Goal: Find specific page/section: Find specific page/section

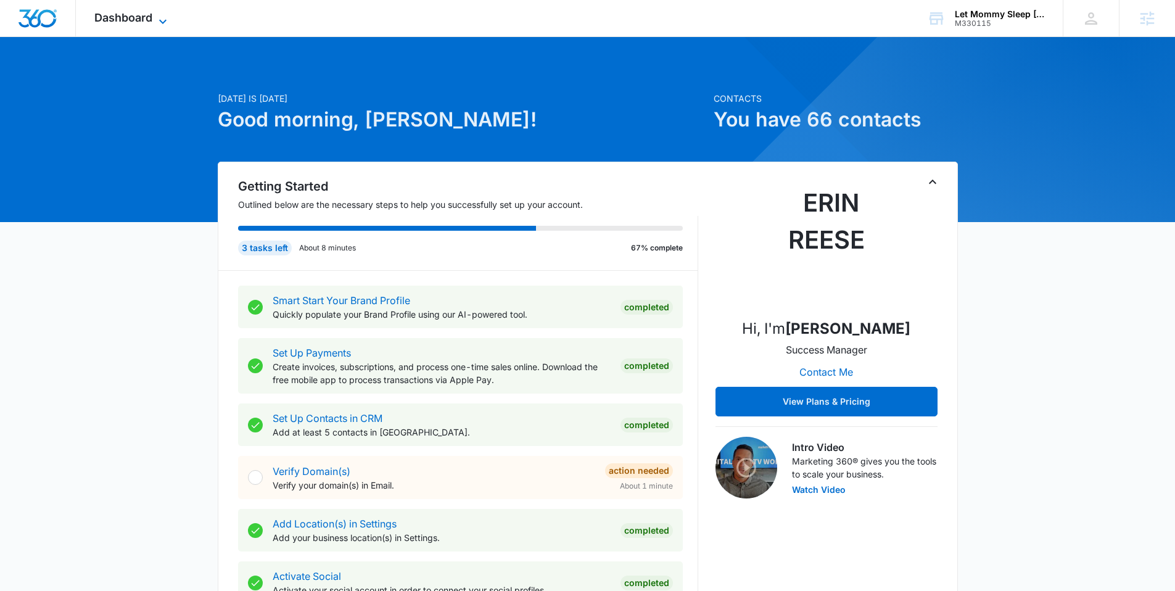
click at [157, 15] on icon at bounding box center [162, 21] width 15 height 15
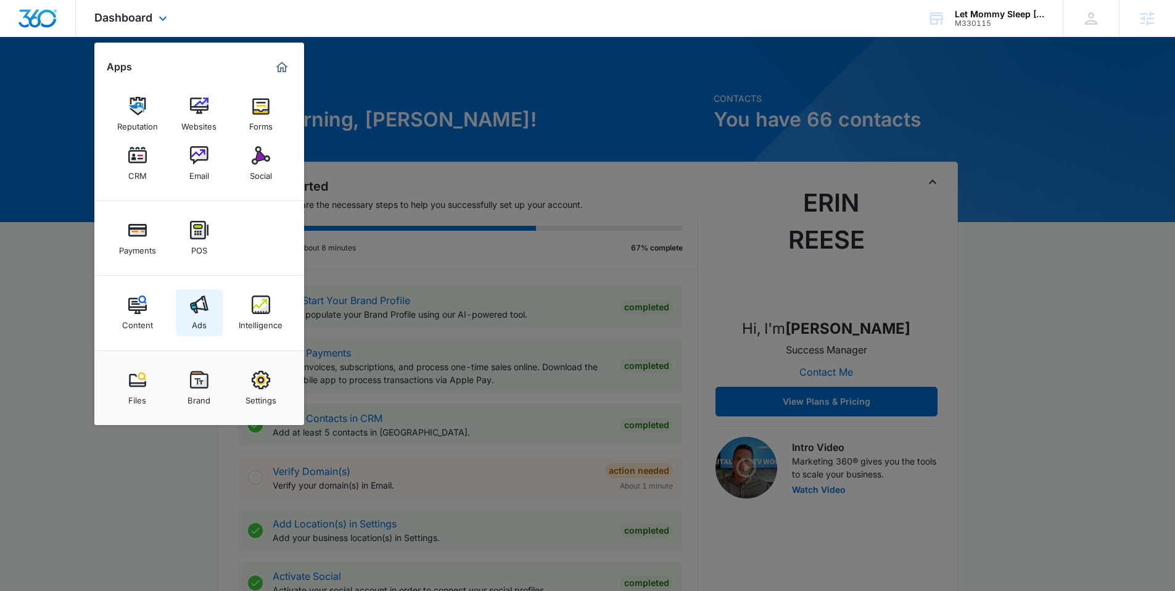
click at [192, 307] on img at bounding box center [199, 304] width 19 height 19
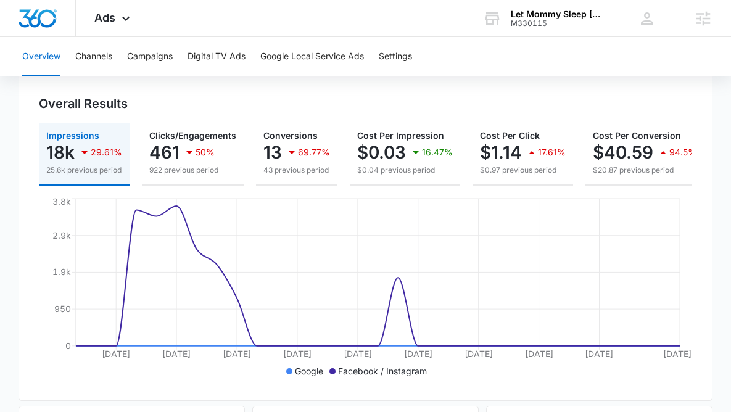
scroll to position [133, 0]
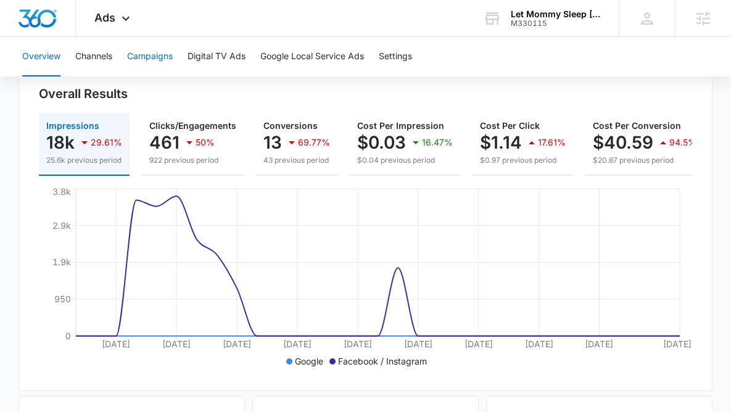
click at [170, 53] on button "Campaigns" at bounding box center [150, 56] width 46 height 39
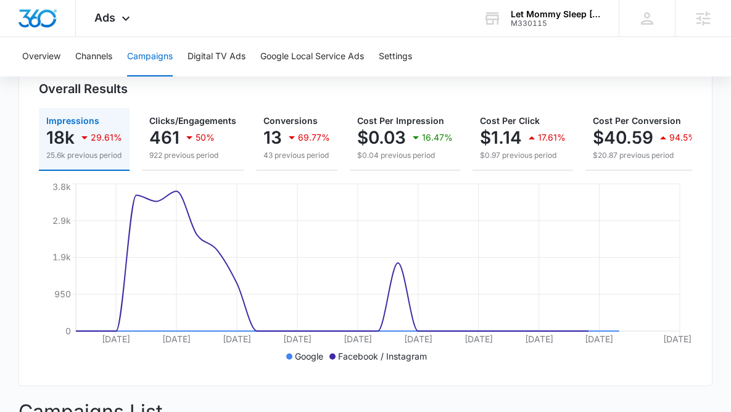
scroll to position [141, 0]
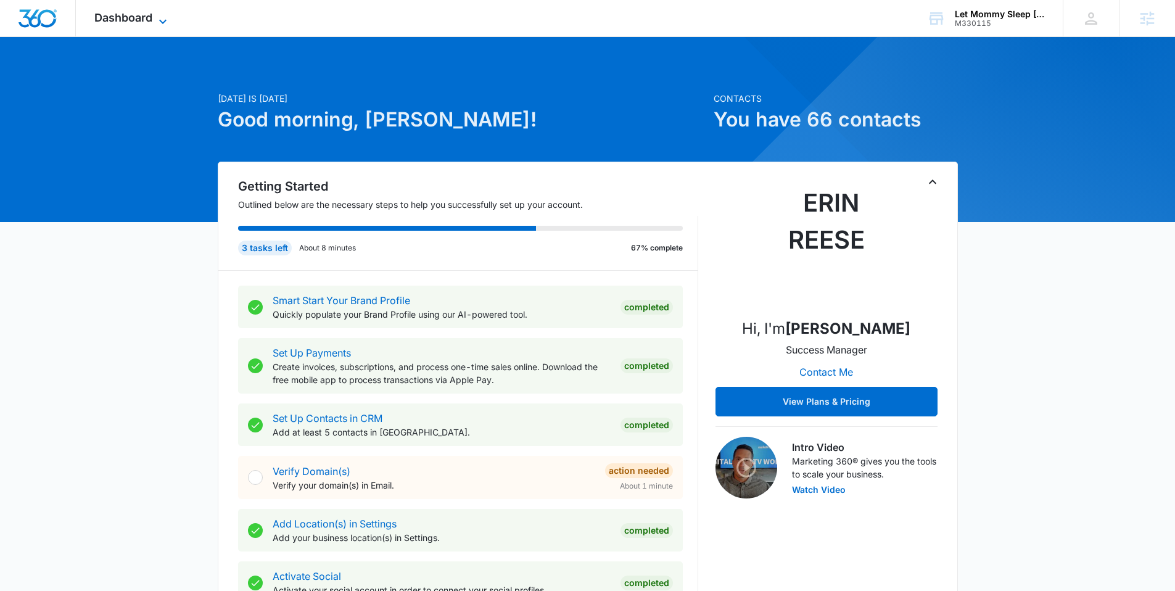
click at [134, 21] on span "Dashboard" at bounding box center [123, 17] width 58 height 13
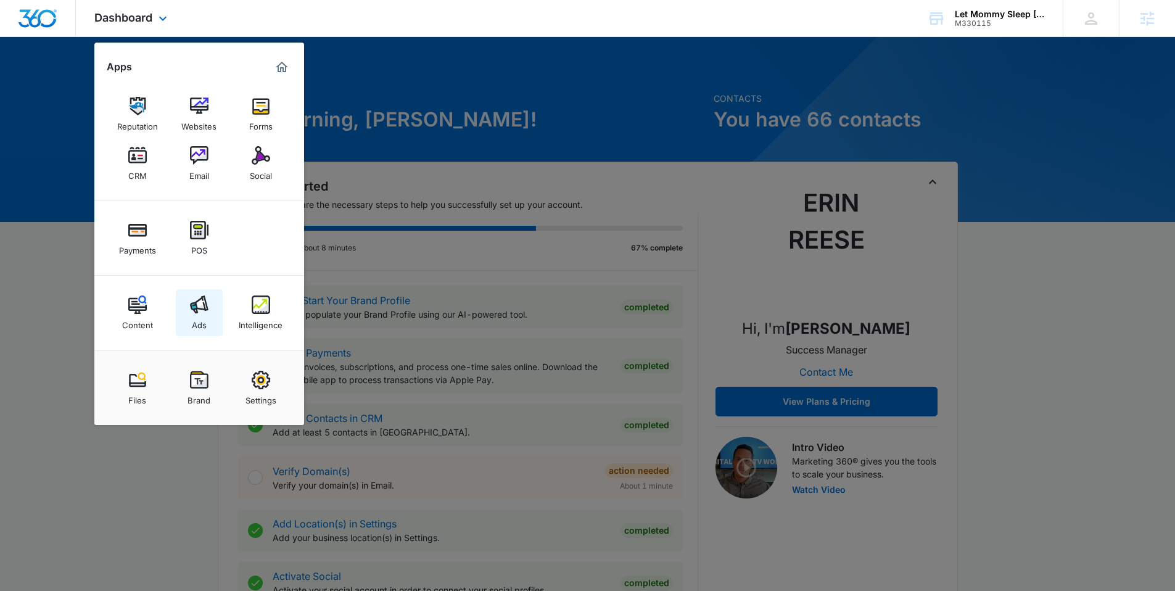
click at [204, 300] on img at bounding box center [199, 304] width 19 height 19
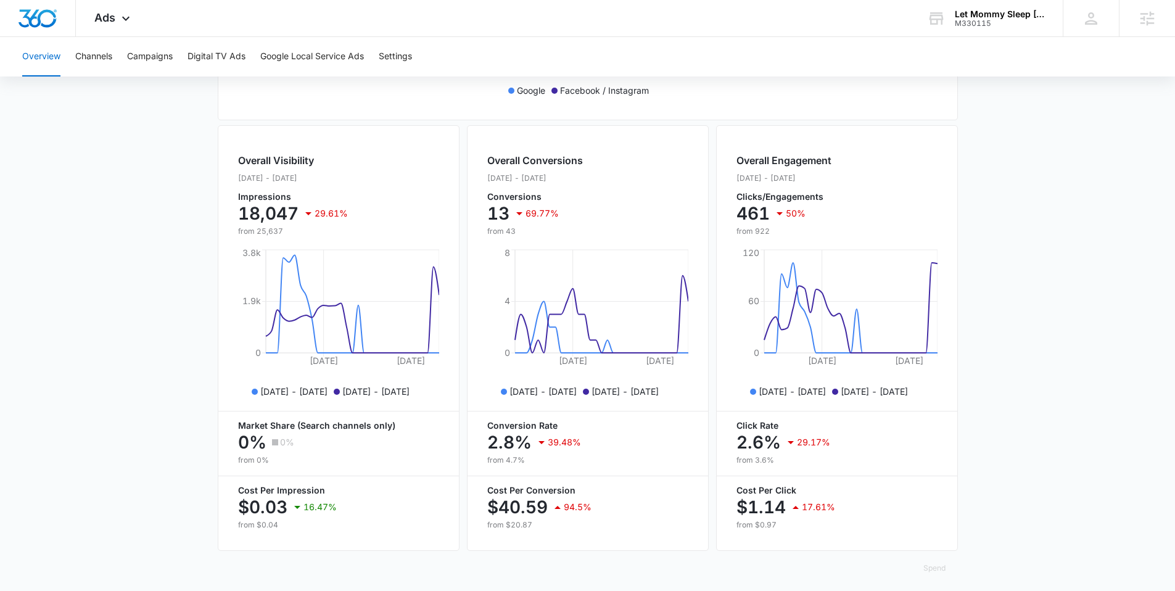
scroll to position [420, 0]
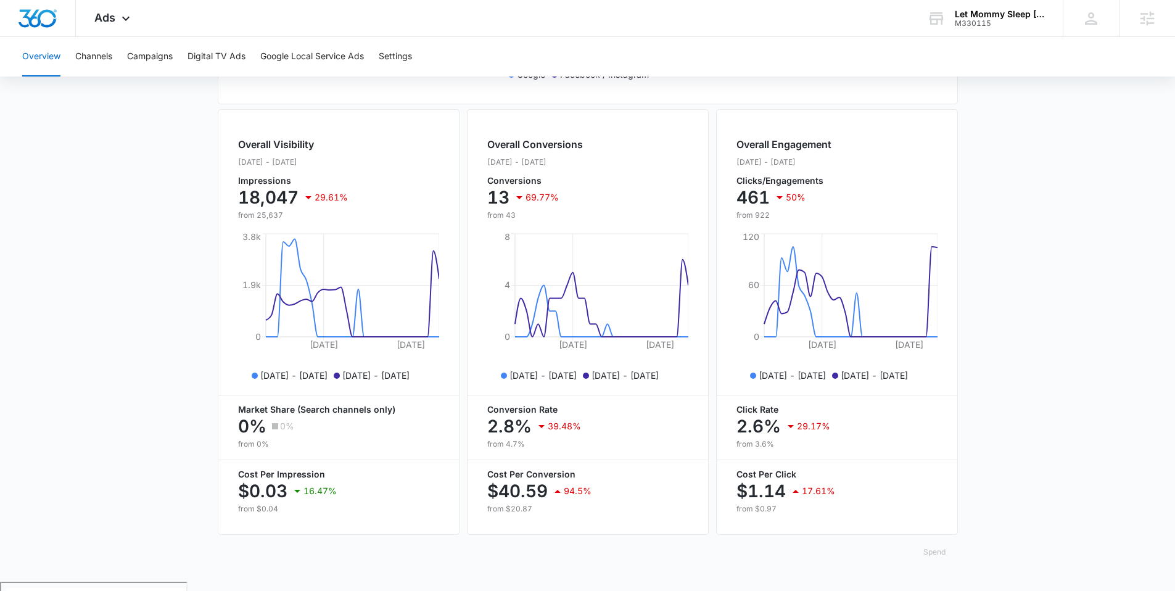
click at [944, 558] on button "Spend" at bounding box center [934, 552] width 47 height 30
click at [937, 524] on div "Raw" at bounding box center [944, 522] width 36 height 7
click at [925, 558] on button "Spend" at bounding box center [934, 552] width 47 height 30
click at [931, 496] on button "Optimized" at bounding box center [951, 504] width 80 height 17
click at [997, 21] on div "M330115" at bounding box center [1000, 23] width 90 height 9
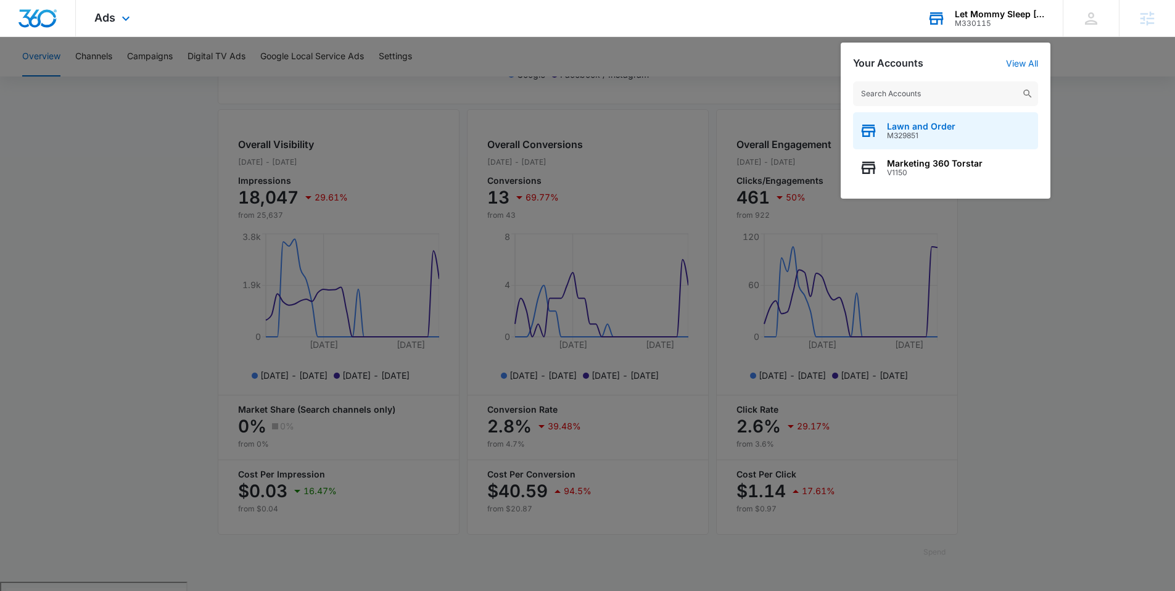
click at [932, 130] on span "Lawn and Order" at bounding box center [921, 126] width 68 height 10
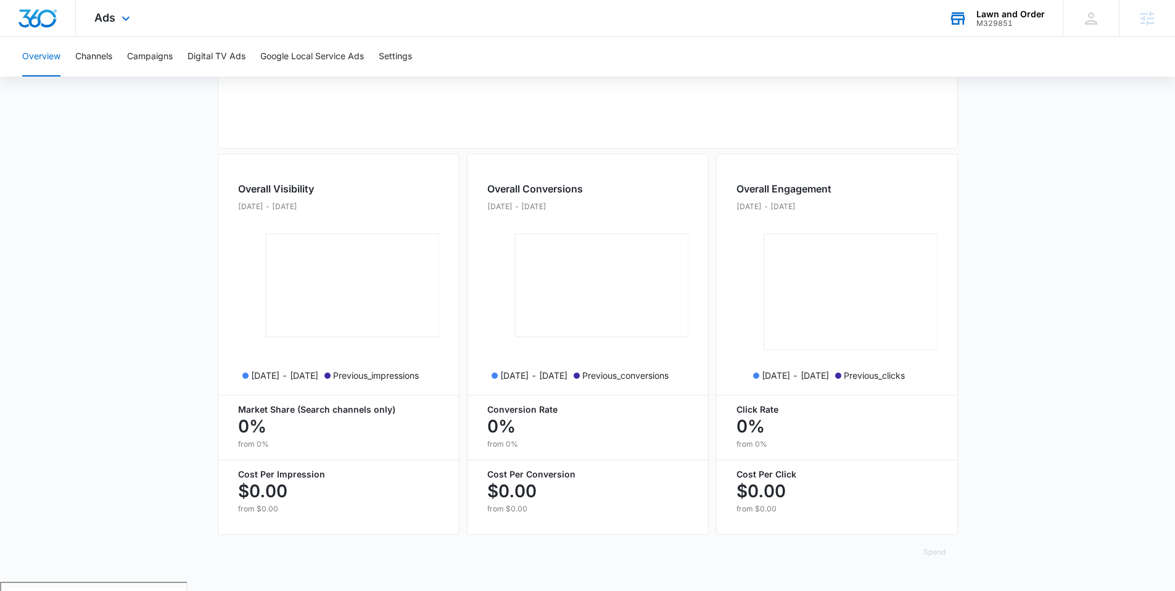
scroll to position [0, 0]
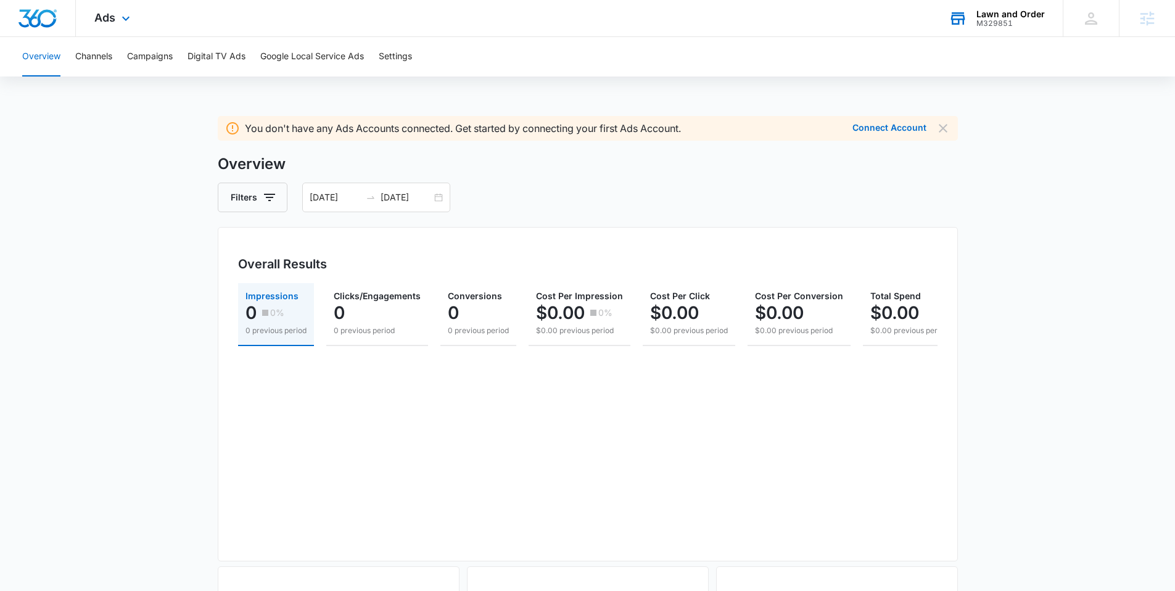
click at [128, 26] on div "Ads Apps Websites Forms CRM Email Social Shop Scheduling Payments Content Ads I…" at bounding box center [114, 18] width 76 height 36
